Goal: Task Accomplishment & Management: Manage account settings

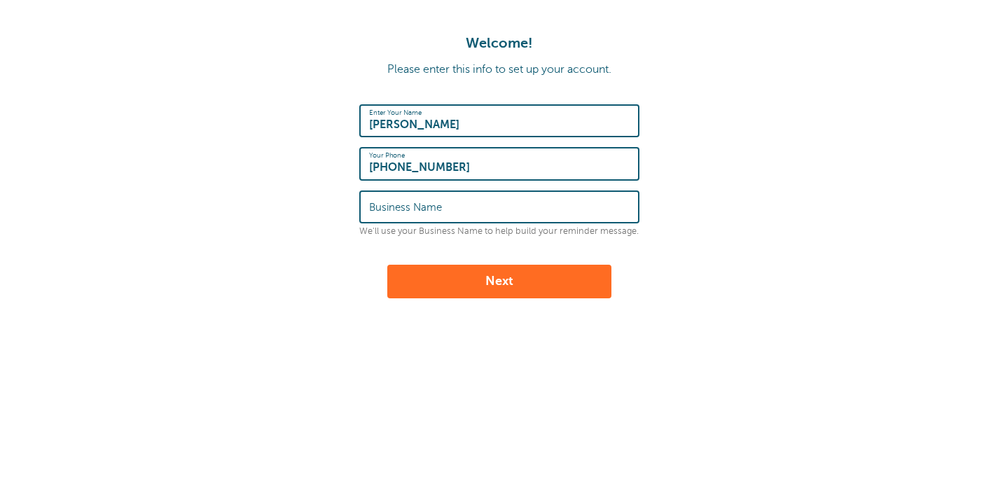
click at [508, 282] on button "Next" at bounding box center [499, 282] width 224 height 34
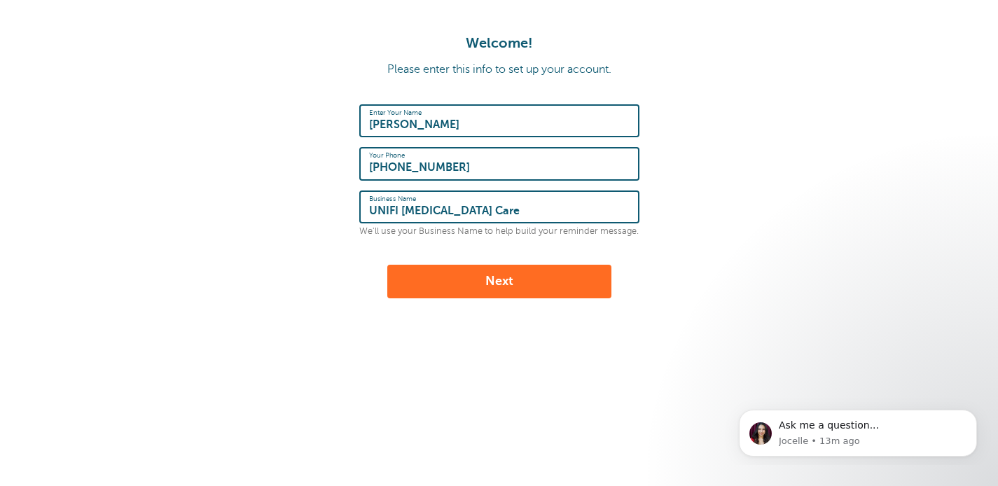
type input "UNIFI Autism Care"
click at [534, 275] on button "Next" at bounding box center [499, 282] width 224 height 34
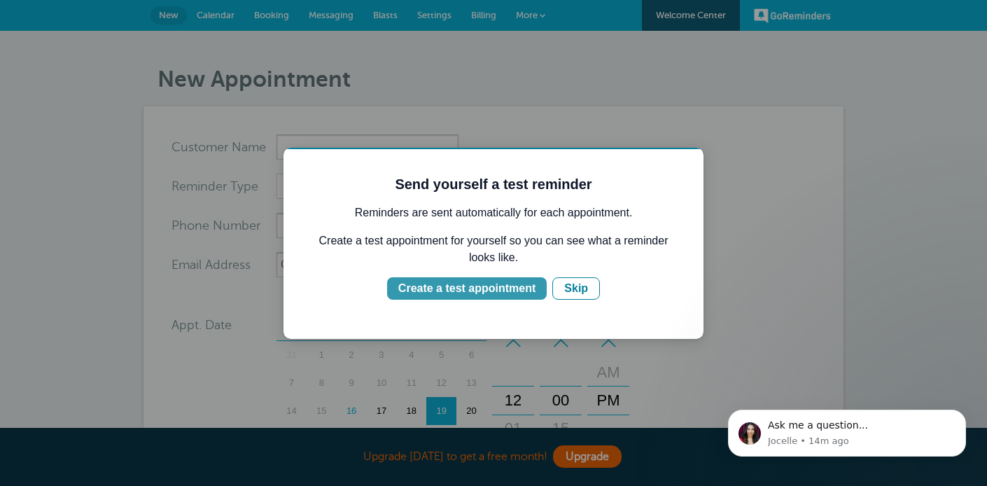
click at [506, 290] on div "Create a test appointment" at bounding box center [466, 288] width 137 height 17
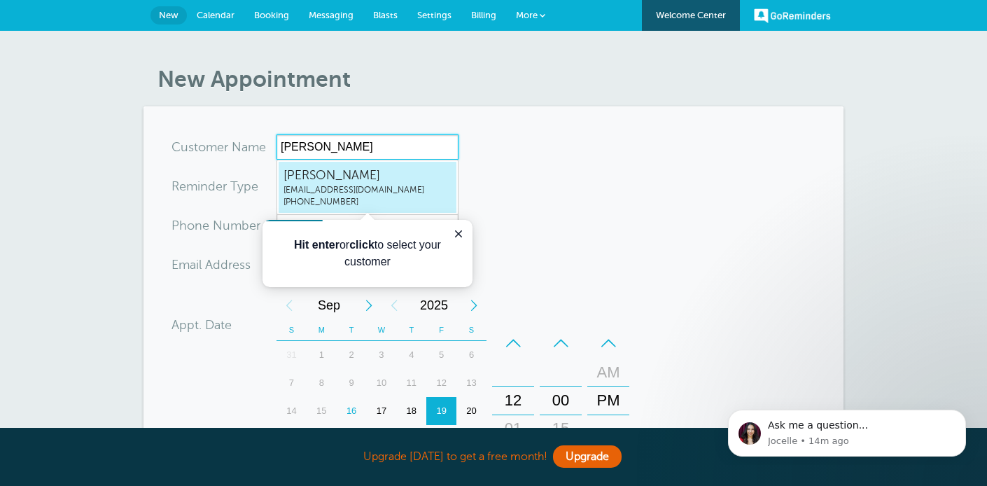
click at [328, 175] on span "[PERSON_NAME]" at bounding box center [368, 176] width 168 height 18
type input "Meganmmcdonald@unifi.care3177086764"
type input "[PERSON_NAME]"
type input "317-708-6764"
type input "mmcdonald@unifi.care"
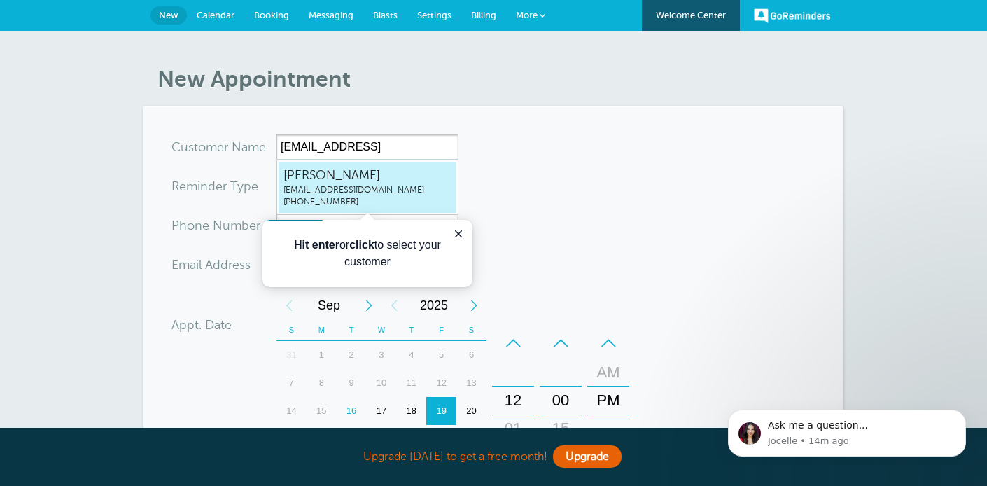
scroll to position [467, 0]
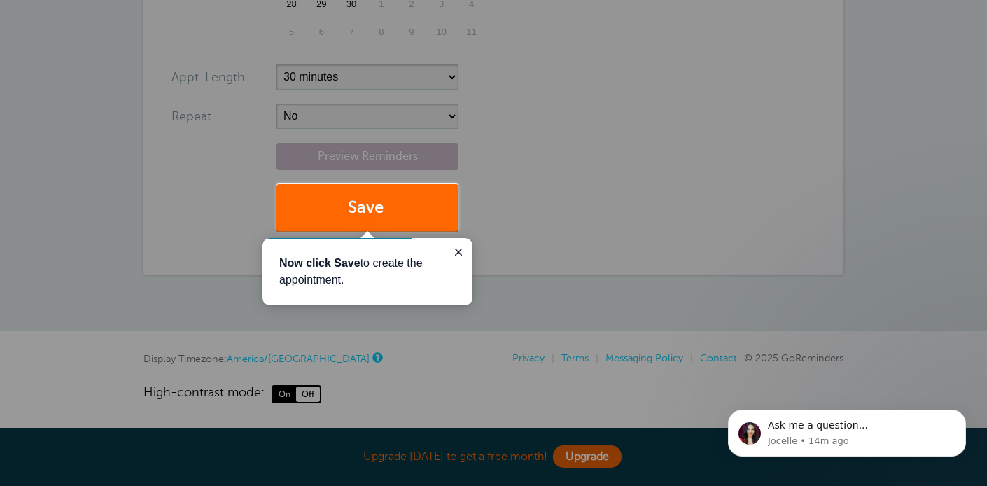
click at [332, 255] on p "Now click Save to create the appointment." at bounding box center [367, 272] width 176 height 34
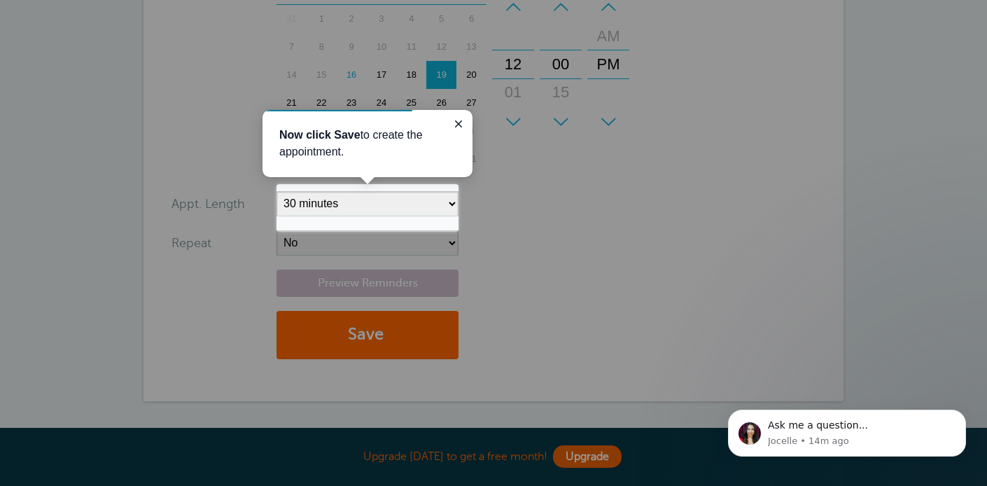
scroll to position [466, 0]
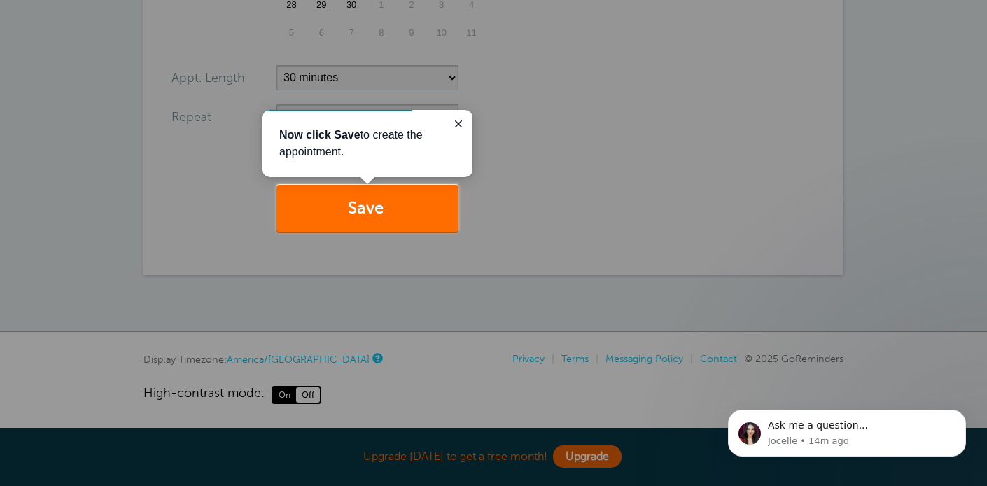
click at [387, 203] on span "submit" at bounding box center [386, 208] width 4 height 19
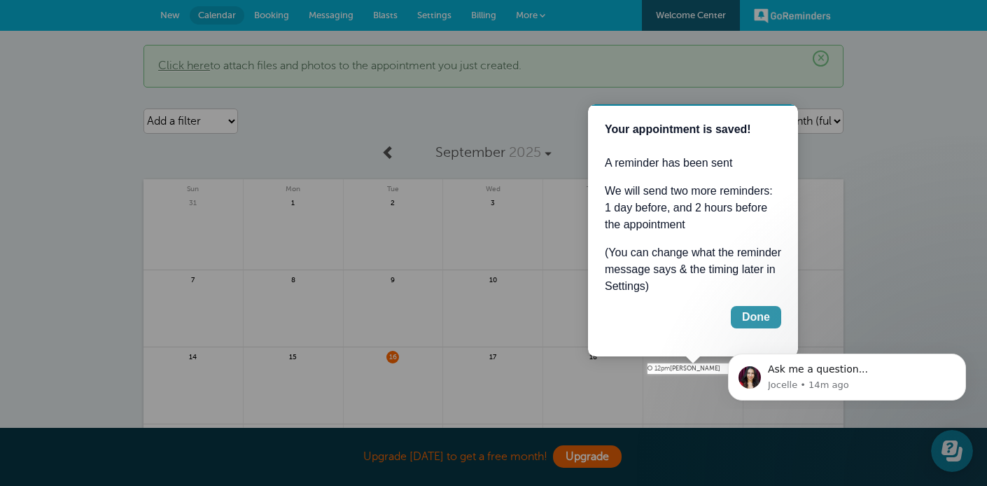
click at [757, 314] on div "Done" at bounding box center [756, 317] width 28 height 17
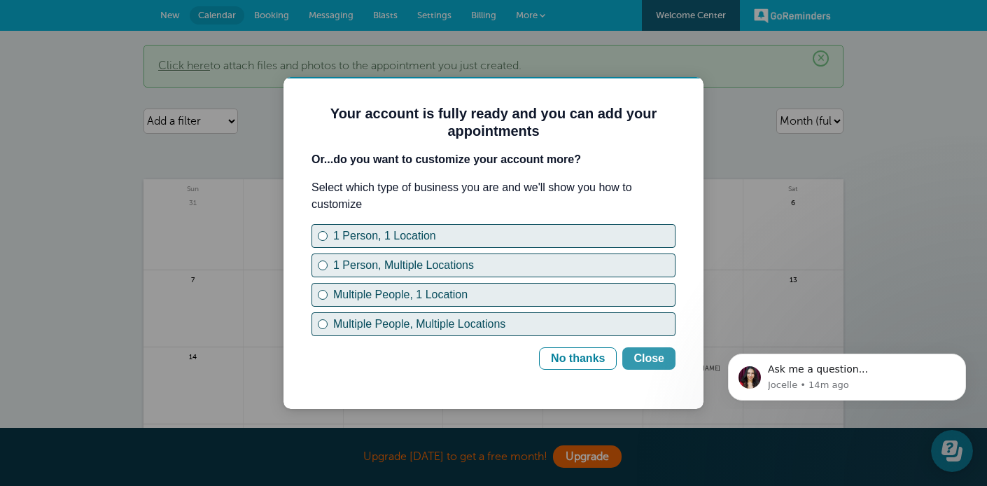
click at [646, 359] on div "Close" at bounding box center [649, 358] width 31 height 17
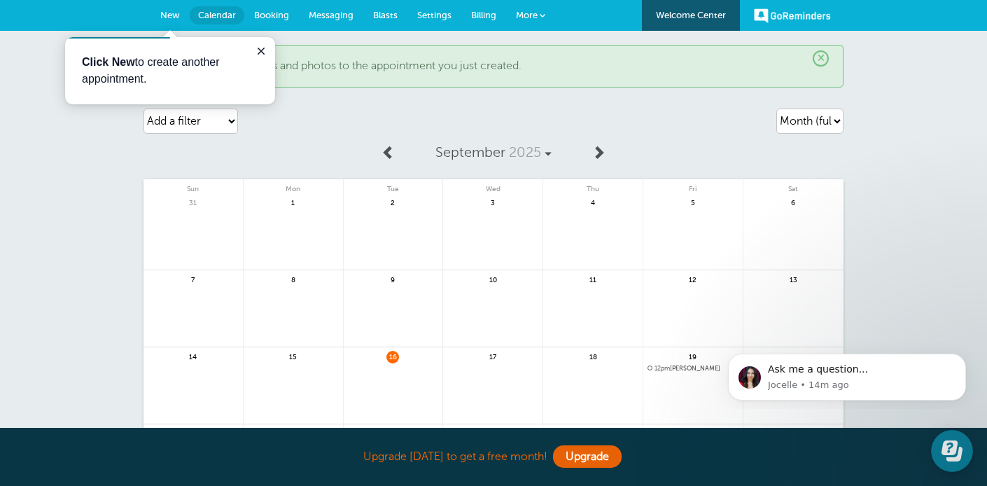
click at [683, 367] on span "12pm Megan" at bounding box center [693, 369] width 91 height 8
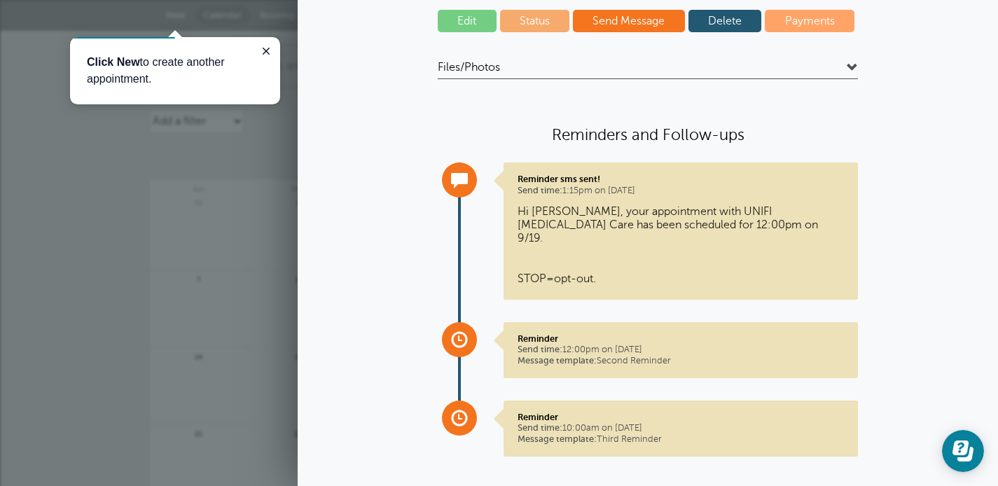
scroll to position [71, 0]
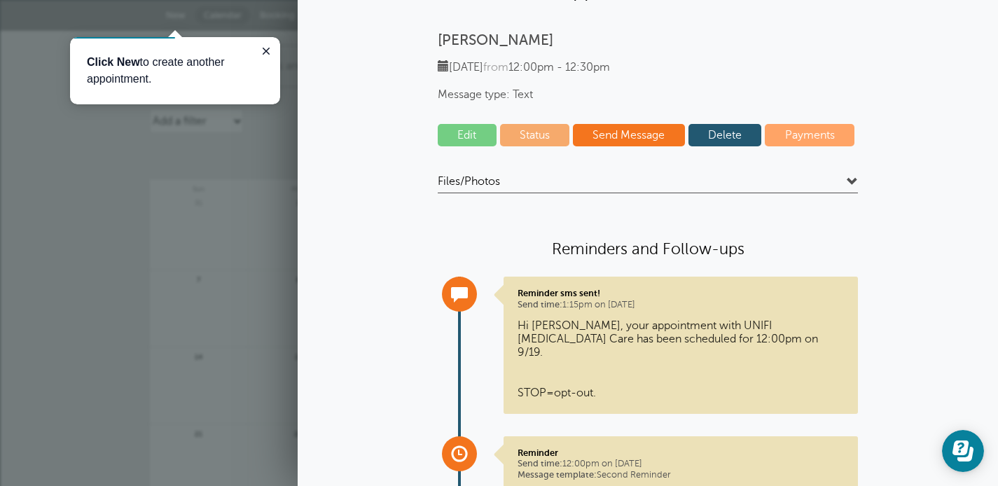
click at [529, 139] on link "Status" at bounding box center [535, 135] width 70 height 22
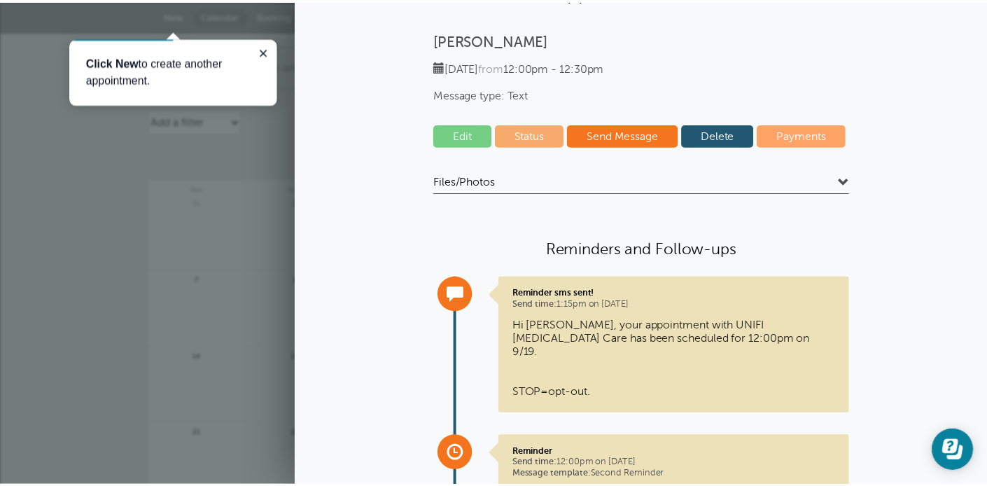
scroll to position [0, 0]
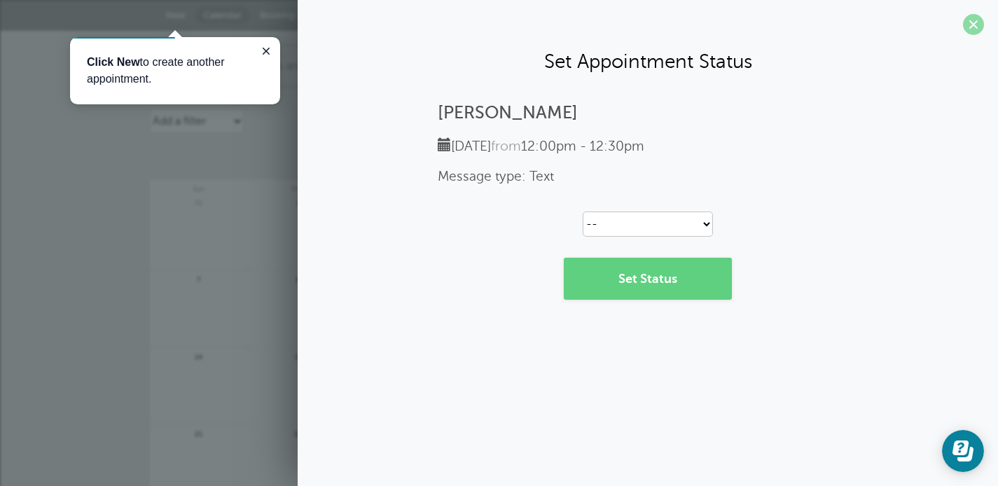
click at [972, 22] on span at bounding box center [973, 24] width 21 height 21
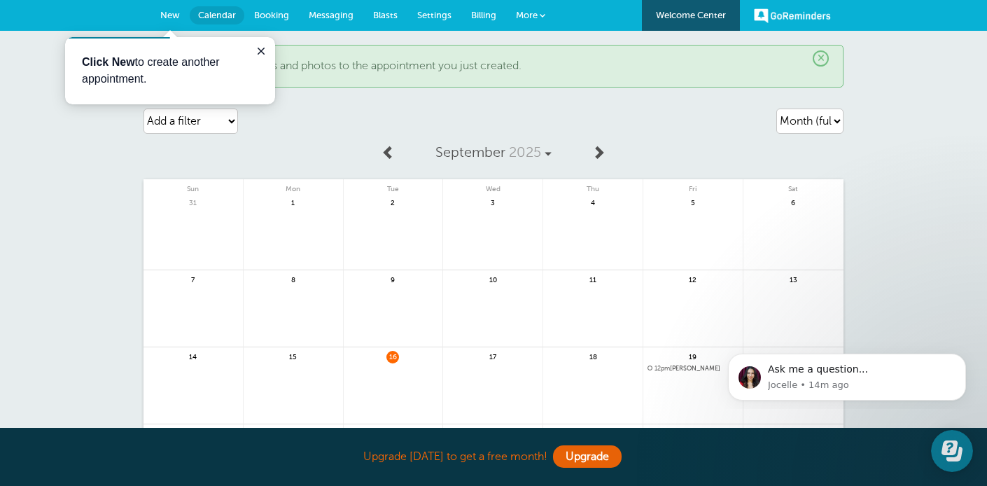
click at [667, 370] on span "12pm" at bounding box center [662, 368] width 15 height 7
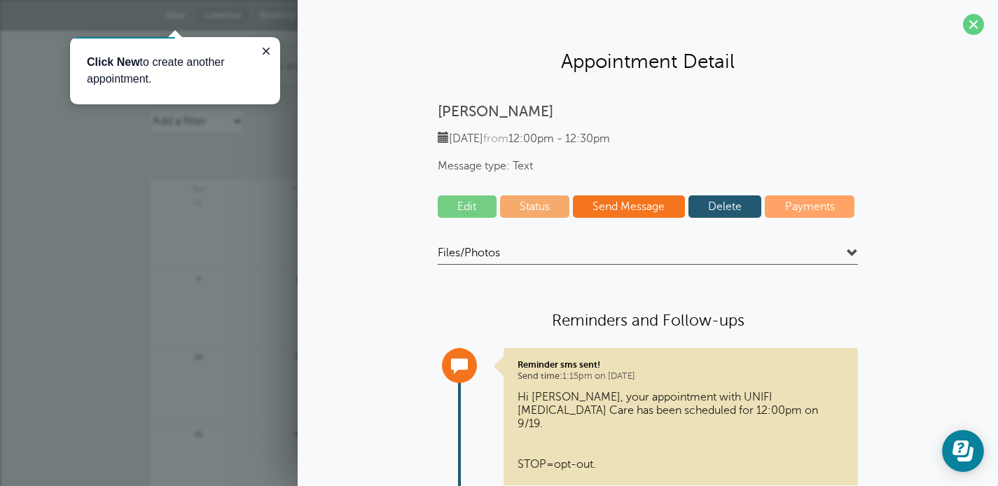
click at [851, 255] on span at bounding box center [852, 253] width 11 height 11
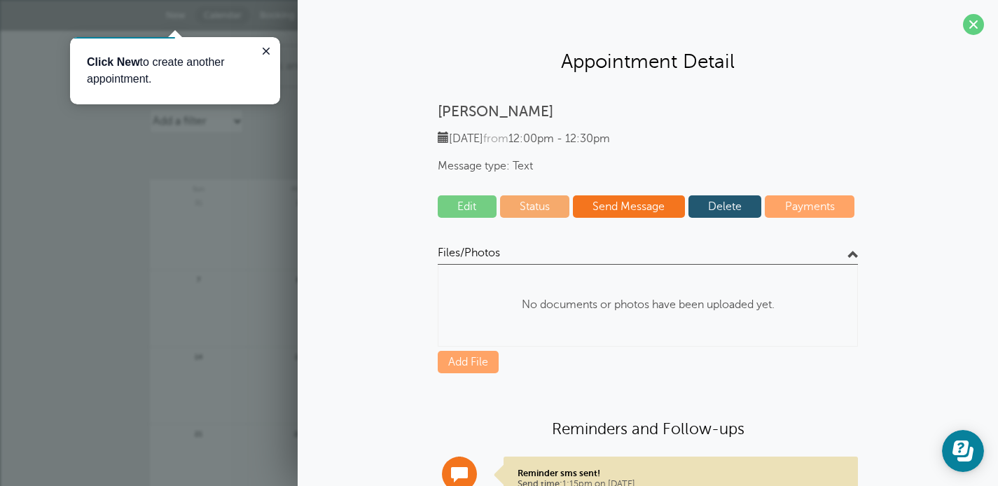
click at [850, 255] on span at bounding box center [852, 253] width 11 height 11
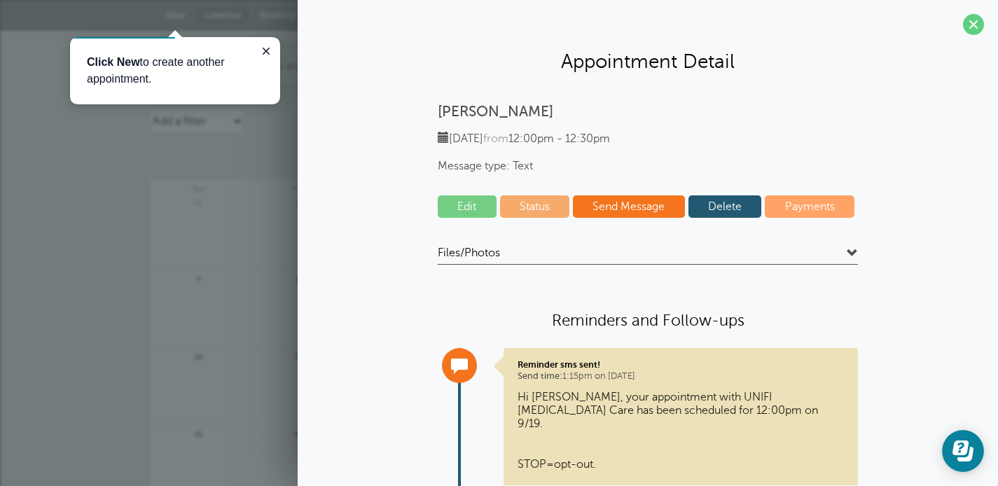
click at [525, 213] on link "Status" at bounding box center [535, 206] width 70 height 22
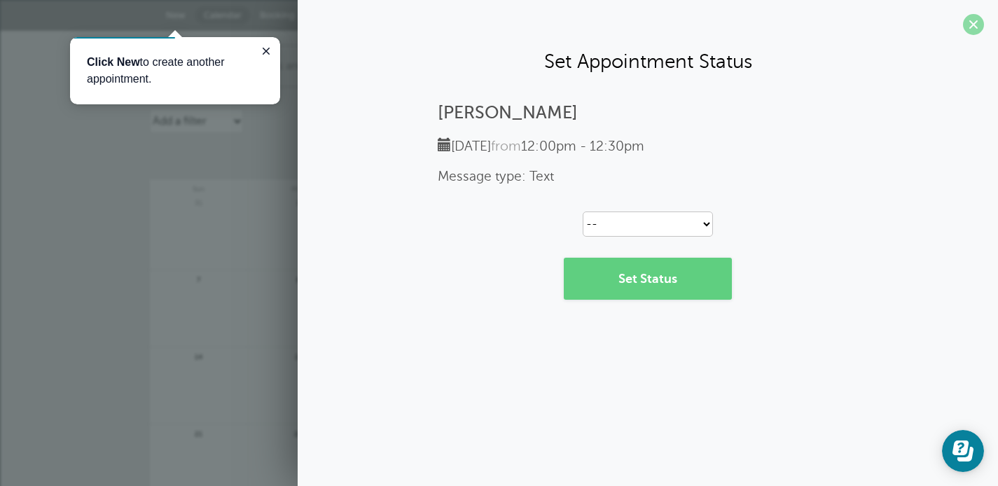
click at [977, 27] on span at bounding box center [973, 24] width 21 height 21
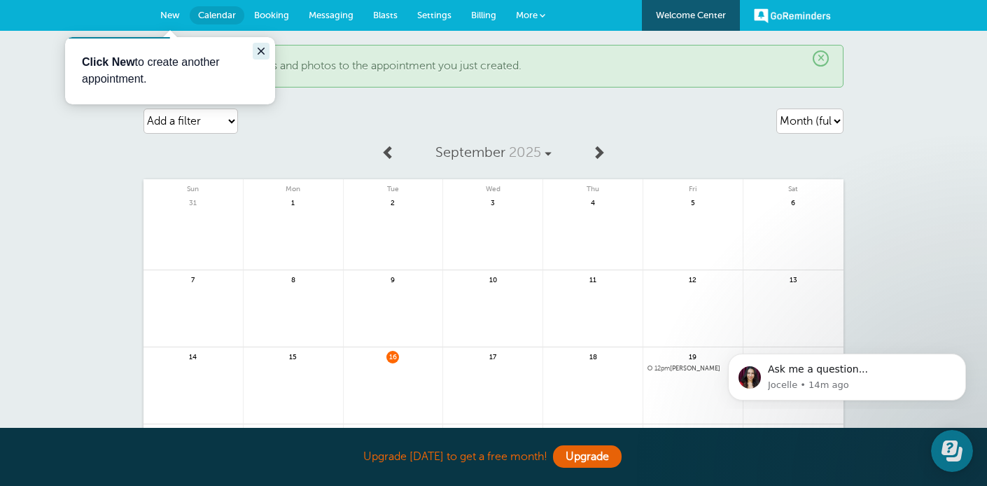
click at [265, 48] on icon "Close guide" at bounding box center [261, 51] width 11 height 11
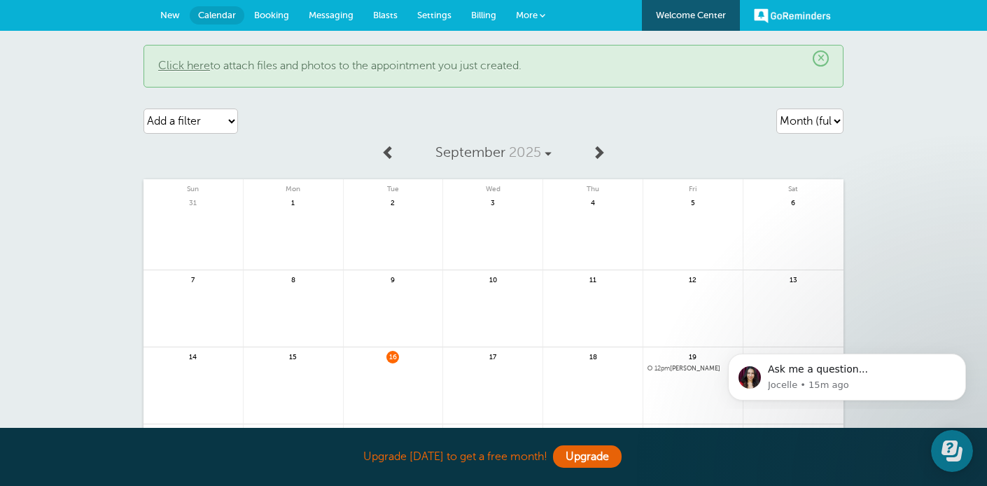
click at [264, 15] on span "Booking" at bounding box center [271, 15] width 35 height 11
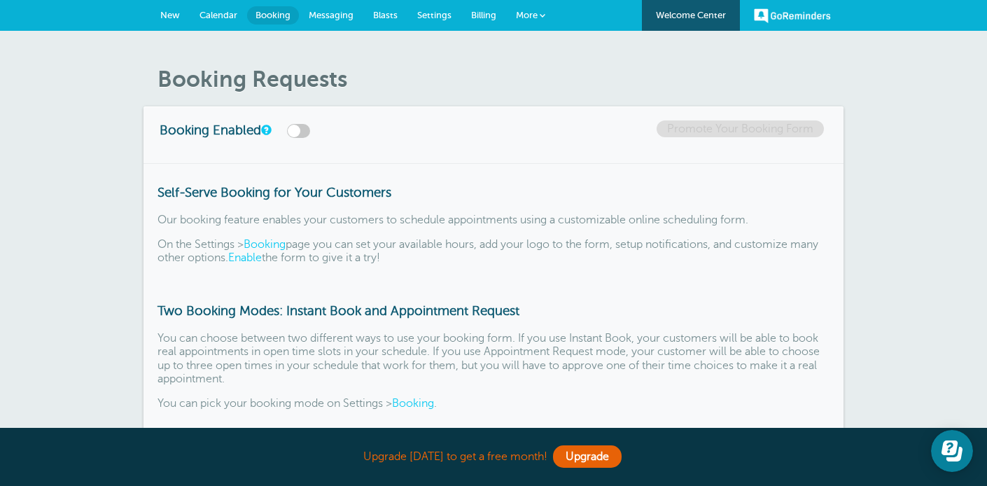
click at [324, 11] on span "Messaging" at bounding box center [331, 15] width 45 height 11
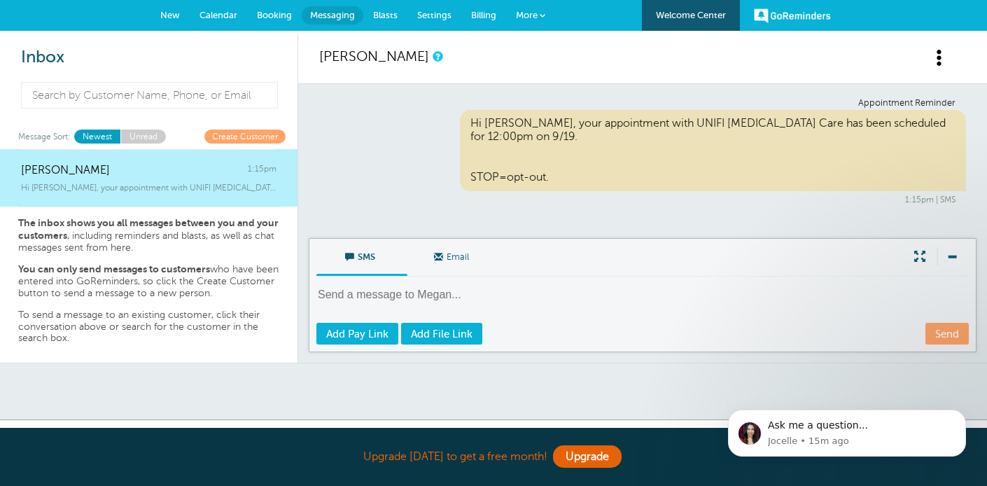
click at [398, 13] on link "Blasts" at bounding box center [385, 15] width 44 height 31
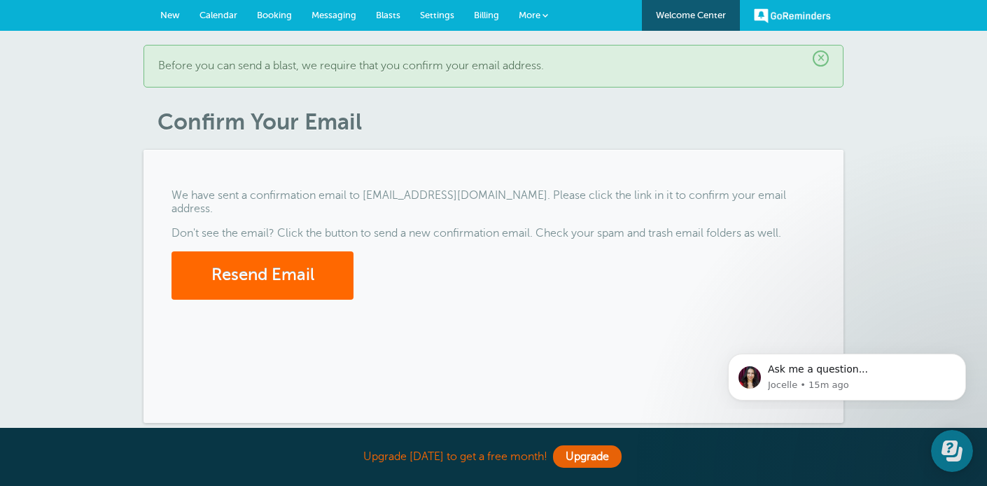
click at [472, 16] on link "Billing" at bounding box center [486, 15] width 45 height 31
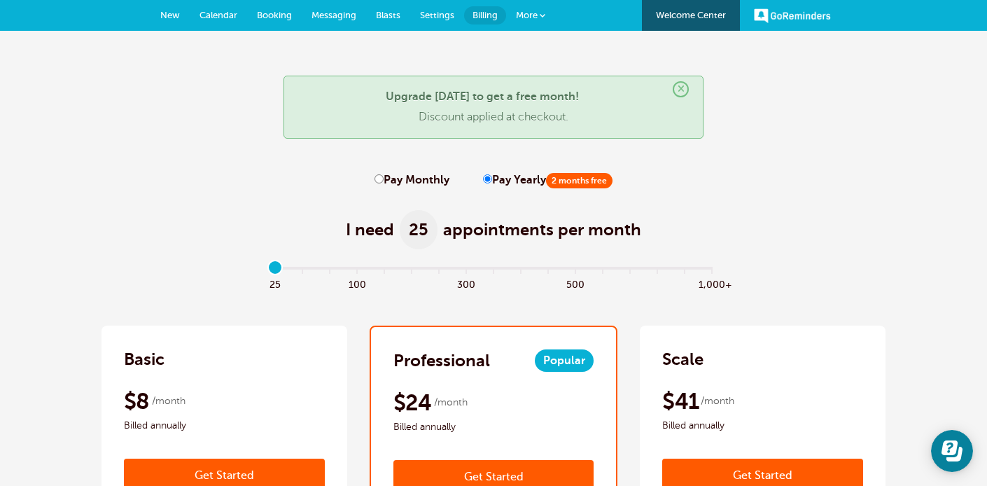
click at [535, 20] on span "More" at bounding box center [527, 15] width 22 height 11
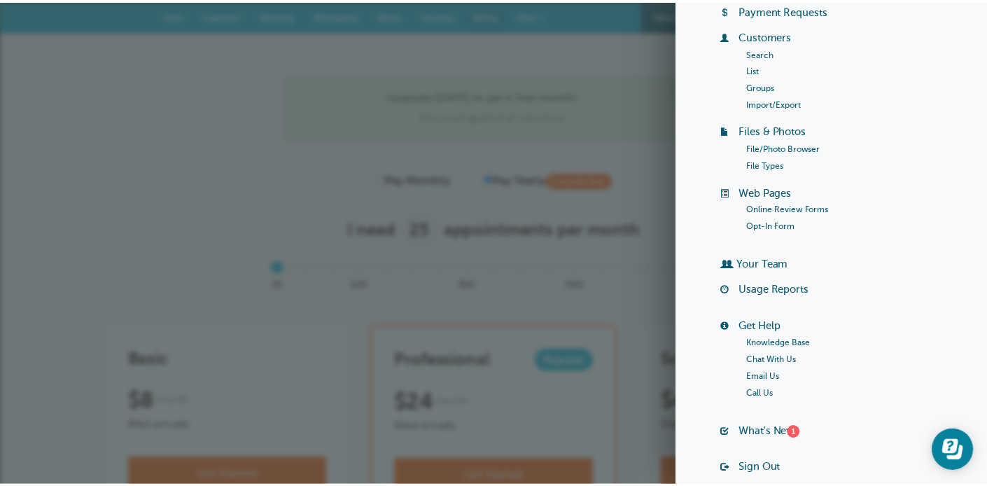
scroll to position [165, 0]
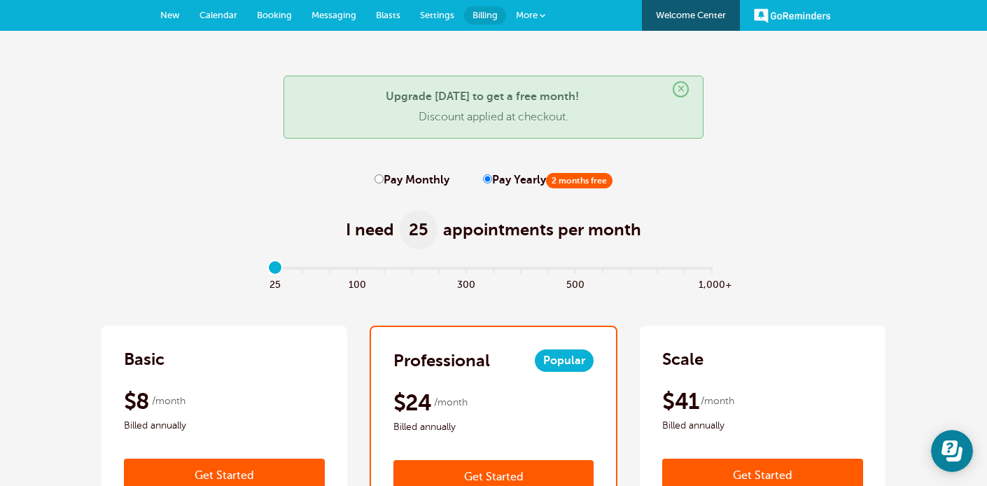
click at [697, 10] on link "Welcome Center" at bounding box center [691, 15] width 98 height 31
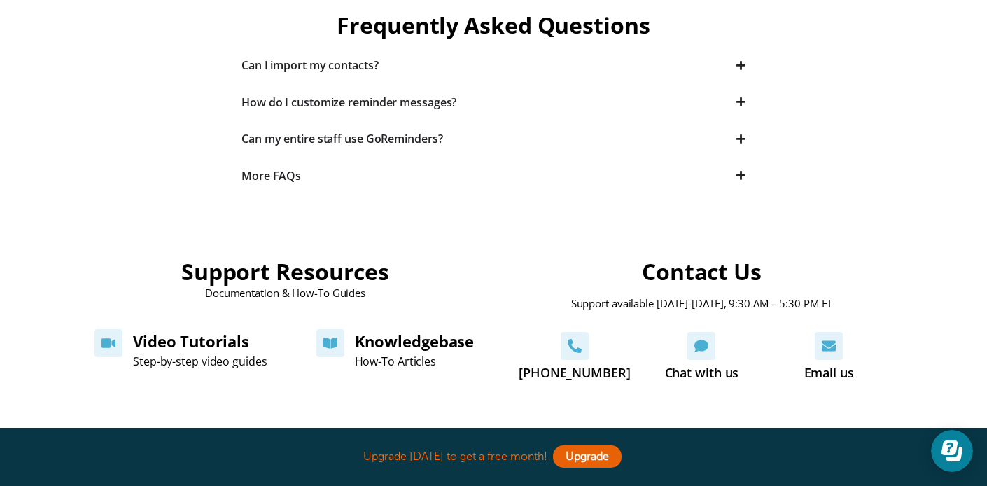
scroll to position [325, 0]
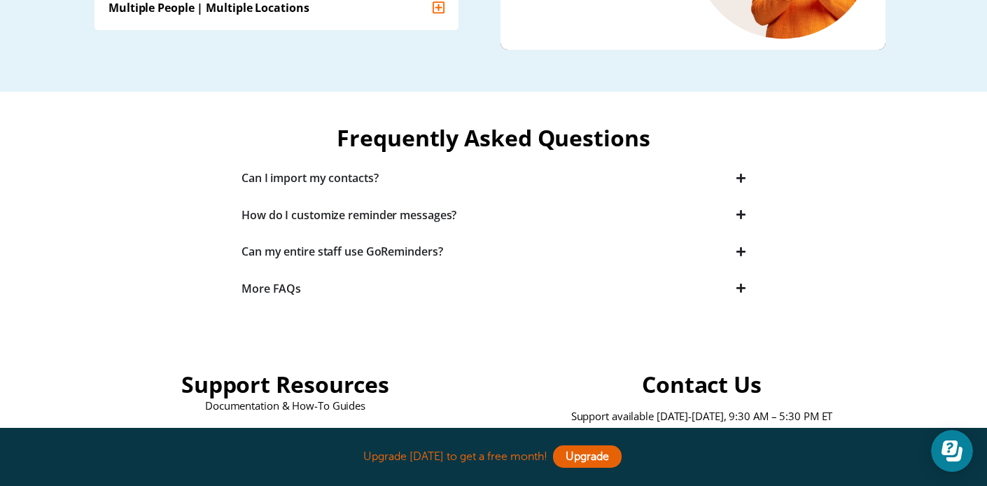
click at [737, 252] on icon "Accordion. Open links with Enter or Space, close with Escape, and navigate with…" at bounding box center [741, 251] width 9 height 11
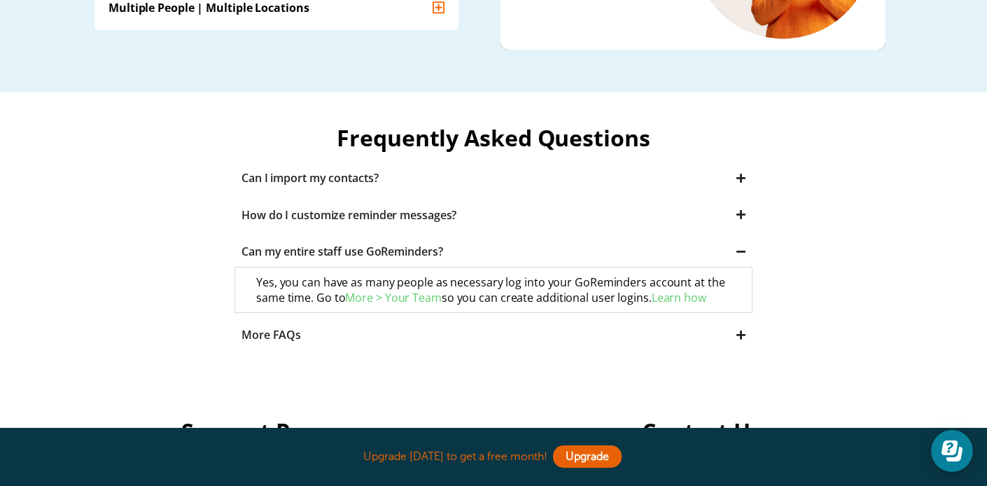
click at [742, 212] on icon "Accordion. Open links with Enter or Space, close with Escape, and navigate with…" at bounding box center [741, 214] width 9 height 11
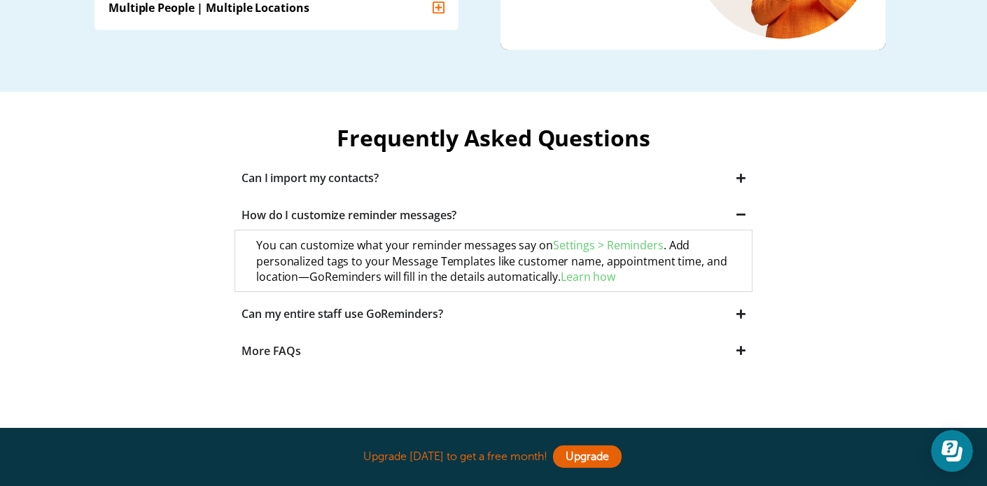
click at [744, 179] on icon "Accordion. Open links with Enter or Space, close with Escape, and navigate with…" at bounding box center [741, 178] width 9 height 11
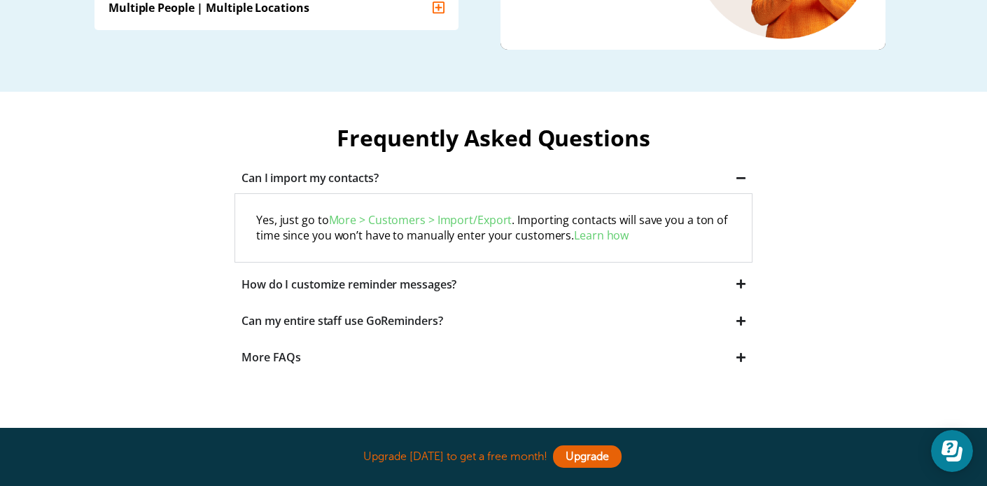
click at [744, 180] on icon "Accordion. Open links with Enter or Space, close with Escape, and navigate with…" at bounding box center [741, 178] width 9 height 11
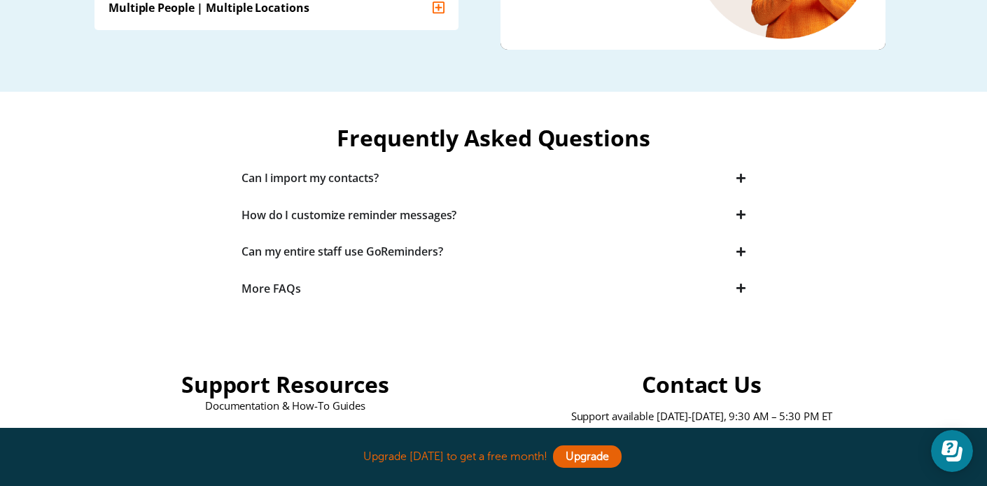
click at [743, 286] on icon "Accordion. Open links with Enter or Space, close with Escape, and navigate with…" at bounding box center [741, 288] width 9 height 11
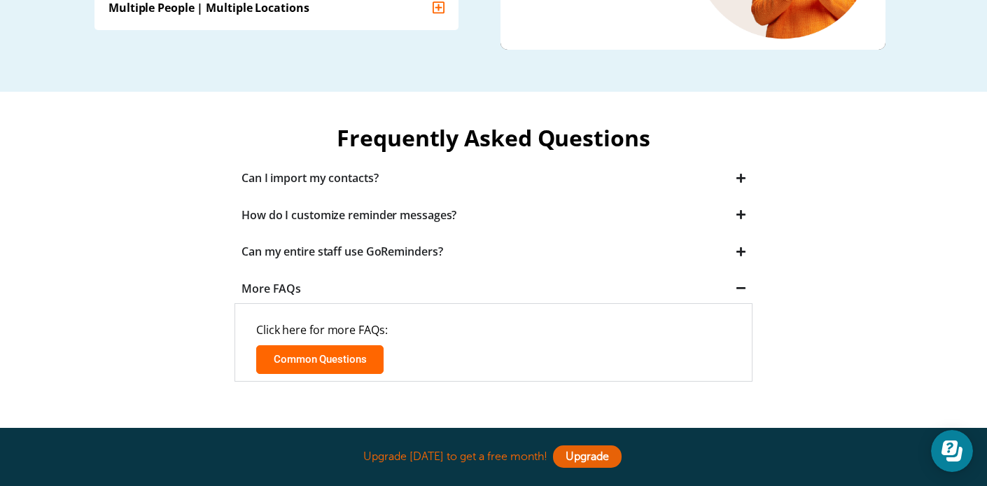
click at [330, 360] on span "Common Questions" at bounding box center [320, 359] width 92 height 11
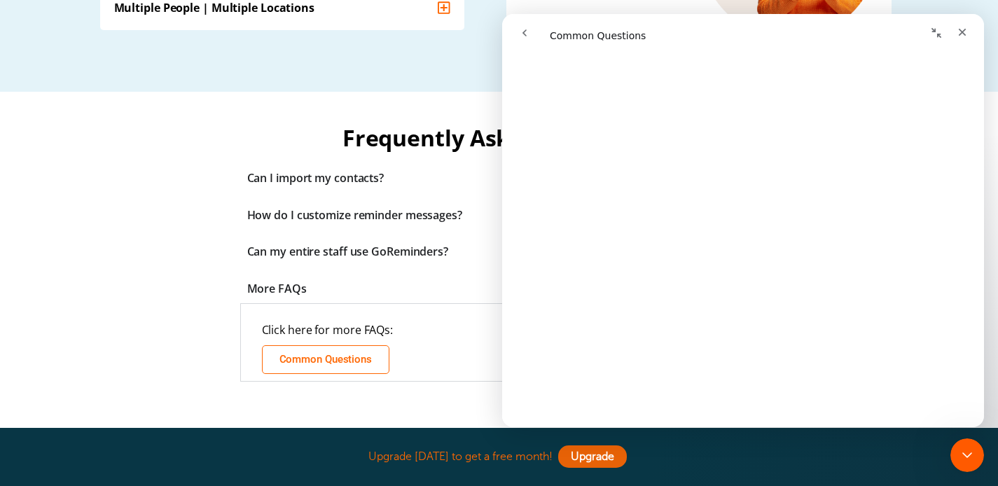
scroll to position [384, 0]
click at [968, 33] on div "Close" at bounding box center [961, 32] width 25 height 25
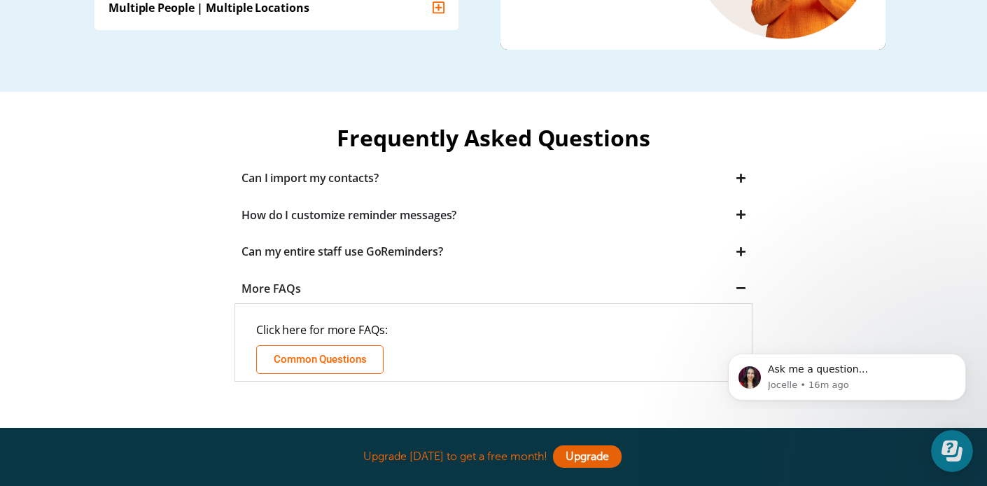
scroll to position [0, 0]
